Goal: Task Accomplishment & Management: Manage account settings

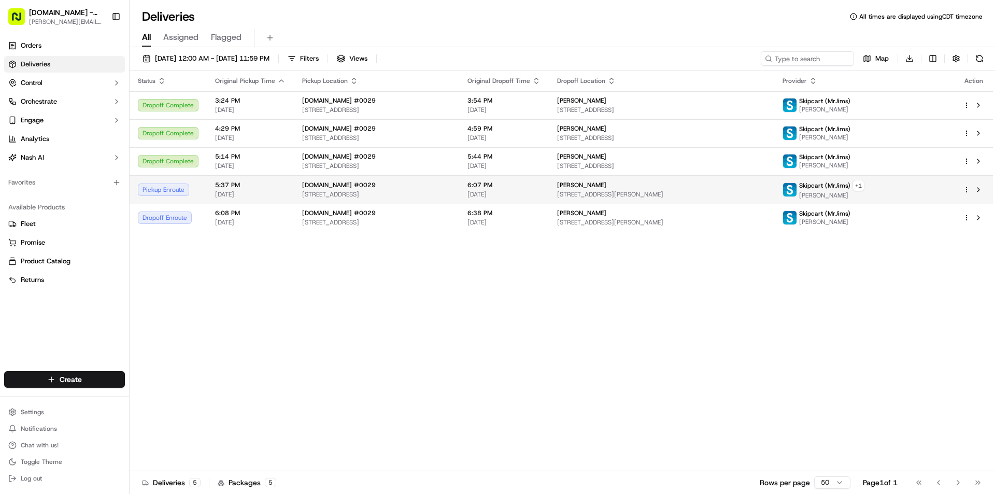
click at [846, 187] on div "Skipcart (MrJims) + 1 [PERSON_NAME]" at bounding box center [824, 190] width 82 height 20
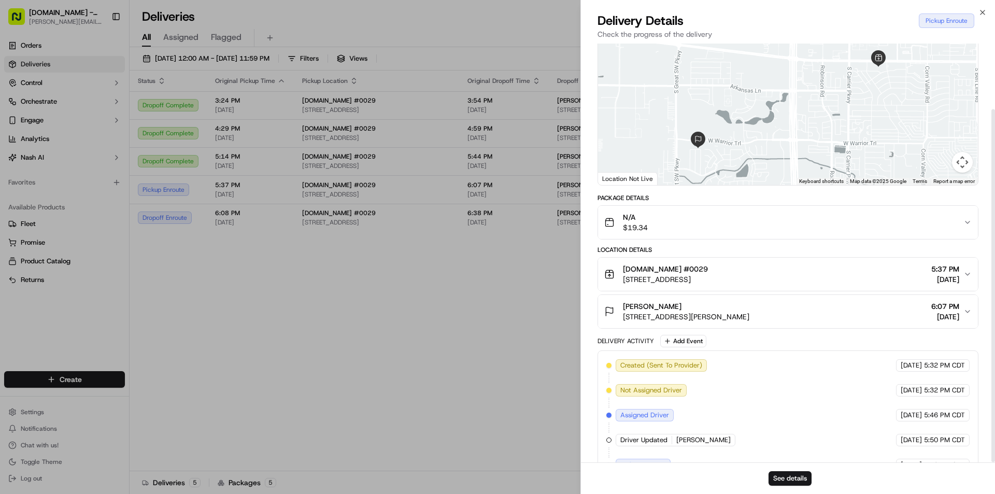
scroll to position [78, 0]
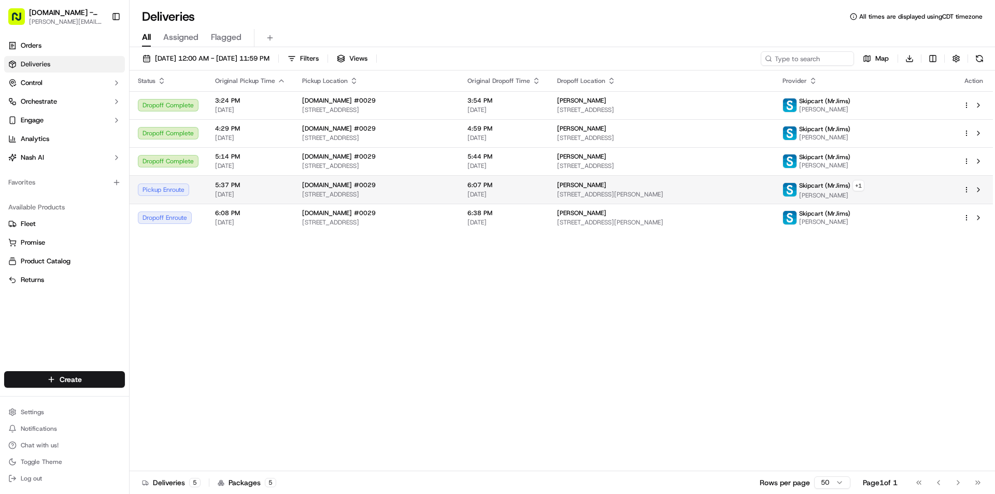
click at [218, 194] on span "[DATE]" at bounding box center [250, 194] width 71 height 8
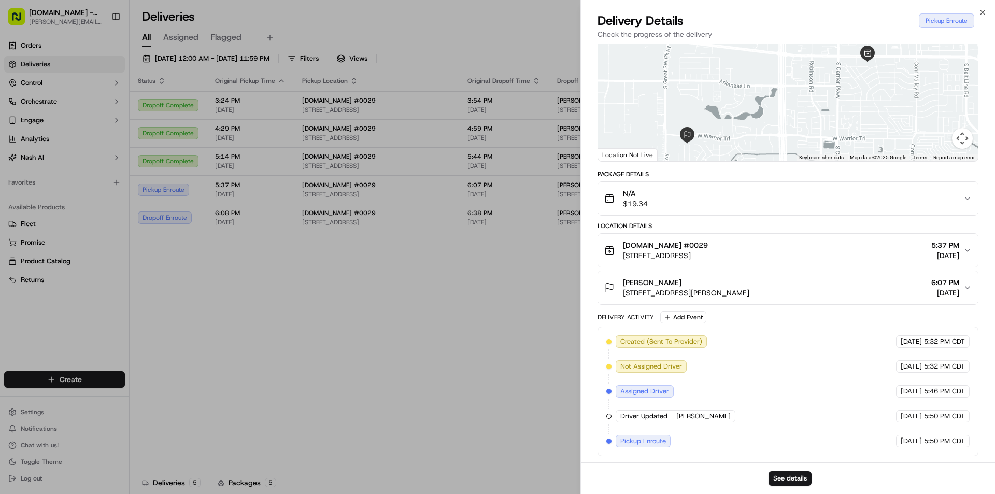
drag, startPoint x: 803, startPoint y: 103, endPoint x: 792, endPoint y: 124, distance: 23.4
click at [792, 124] on div at bounding box center [788, 84] width 380 height 154
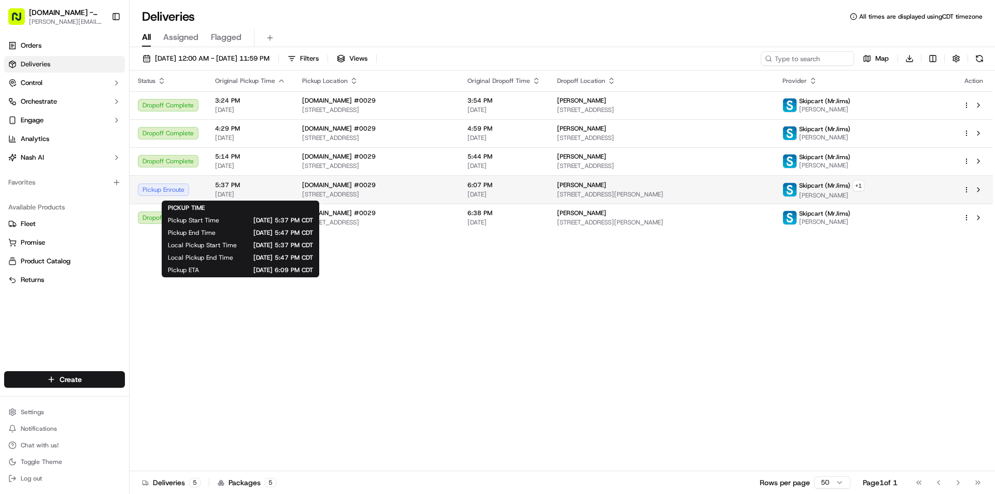
click at [266, 185] on span "5:37 PM" at bounding box center [250, 185] width 71 height 8
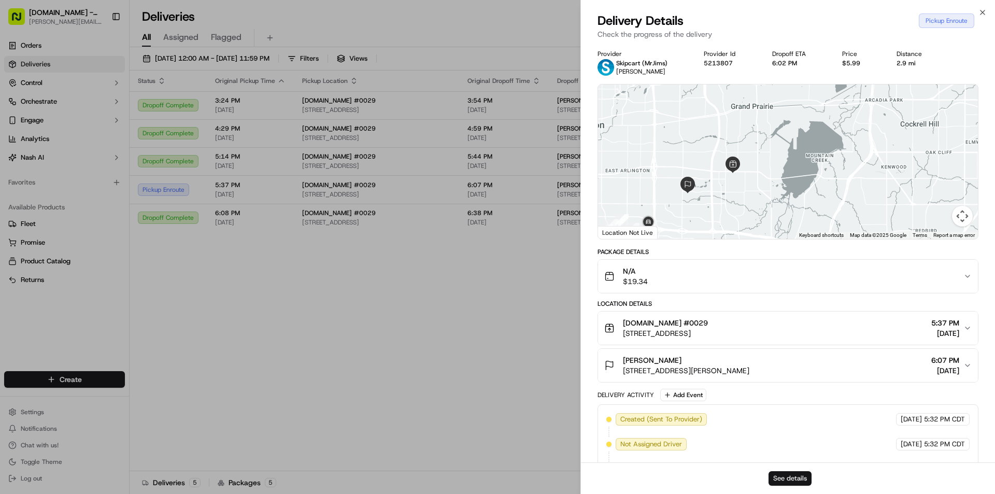
click at [794, 483] on button "See details" at bounding box center [790, 478] width 43 height 15
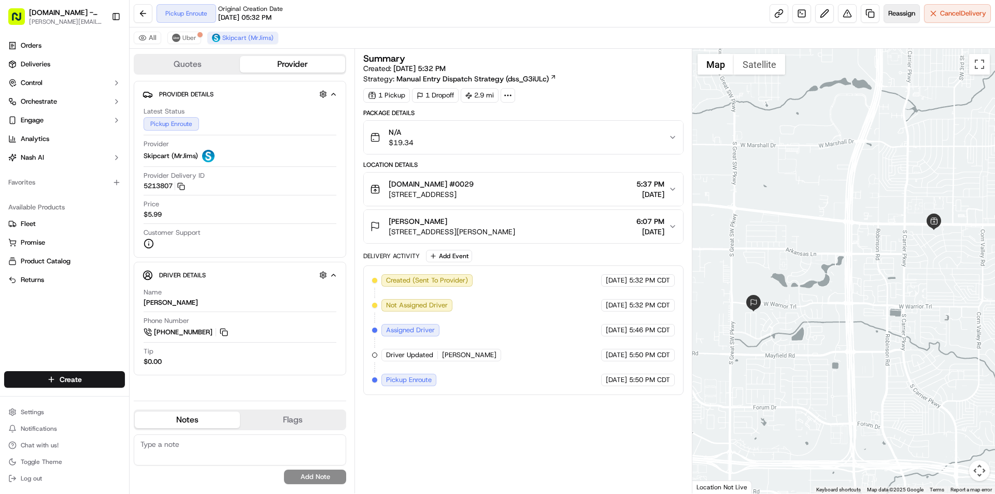
click at [903, 14] on span "Reassign" at bounding box center [902, 13] width 27 height 9
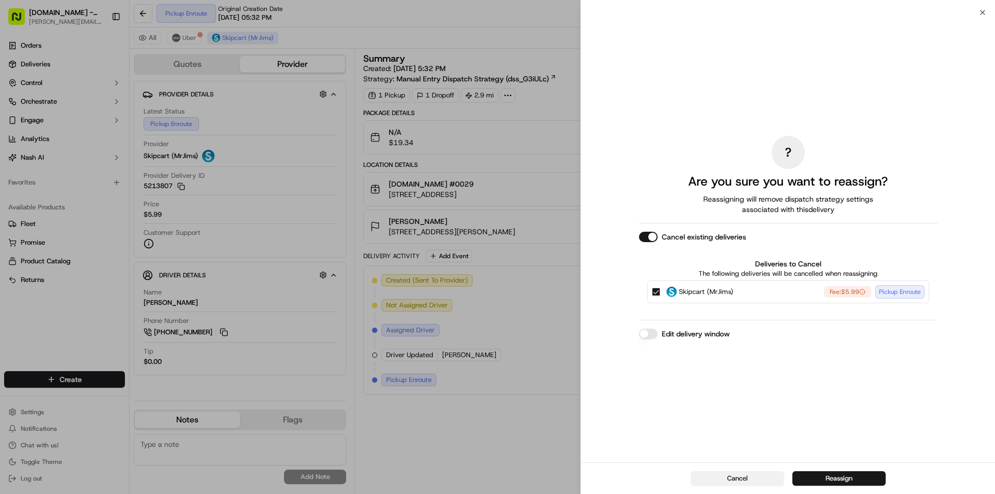
click at [747, 484] on button "Cancel" at bounding box center [737, 478] width 93 height 15
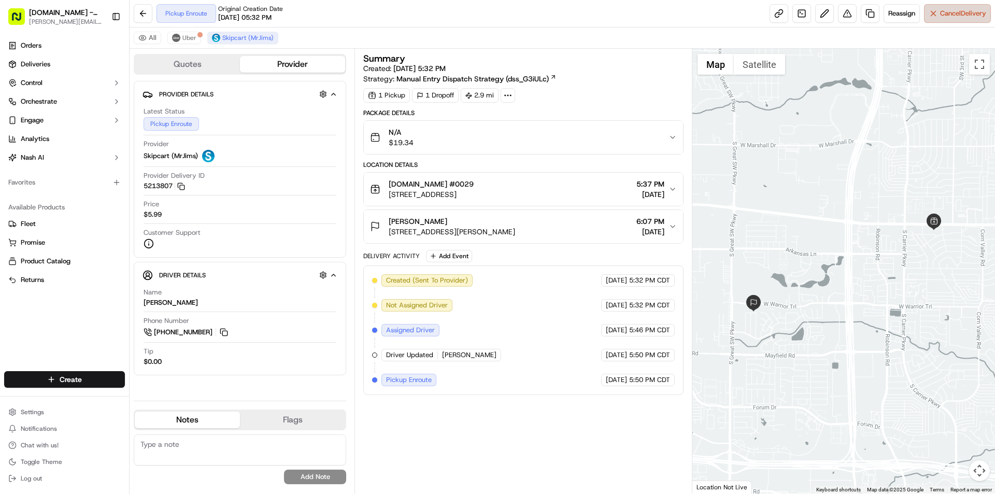
click at [948, 18] on span "Cancel Delivery" at bounding box center [963, 13] width 46 height 9
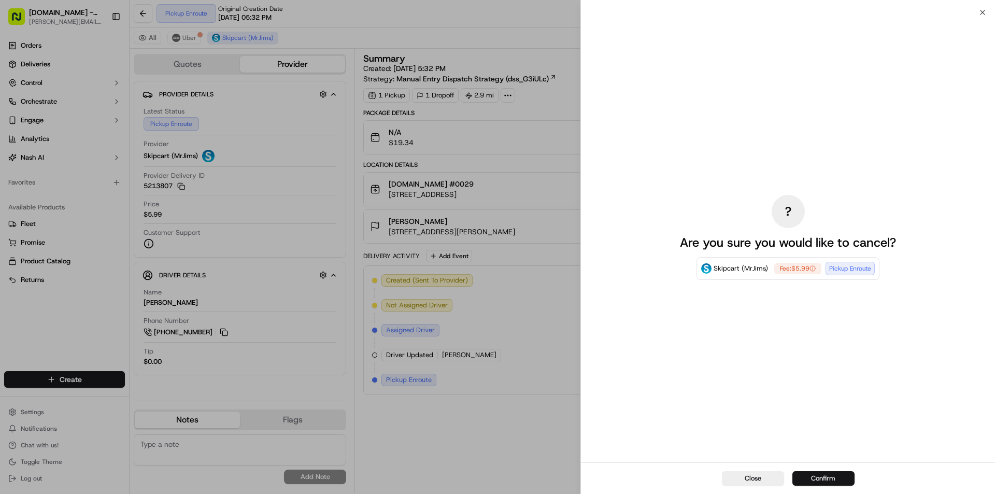
click at [835, 479] on button "Confirm" at bounding box center [824, 478] width 62 height 15
